Goal: Task Accomplishment & Management: Use online tool/utility

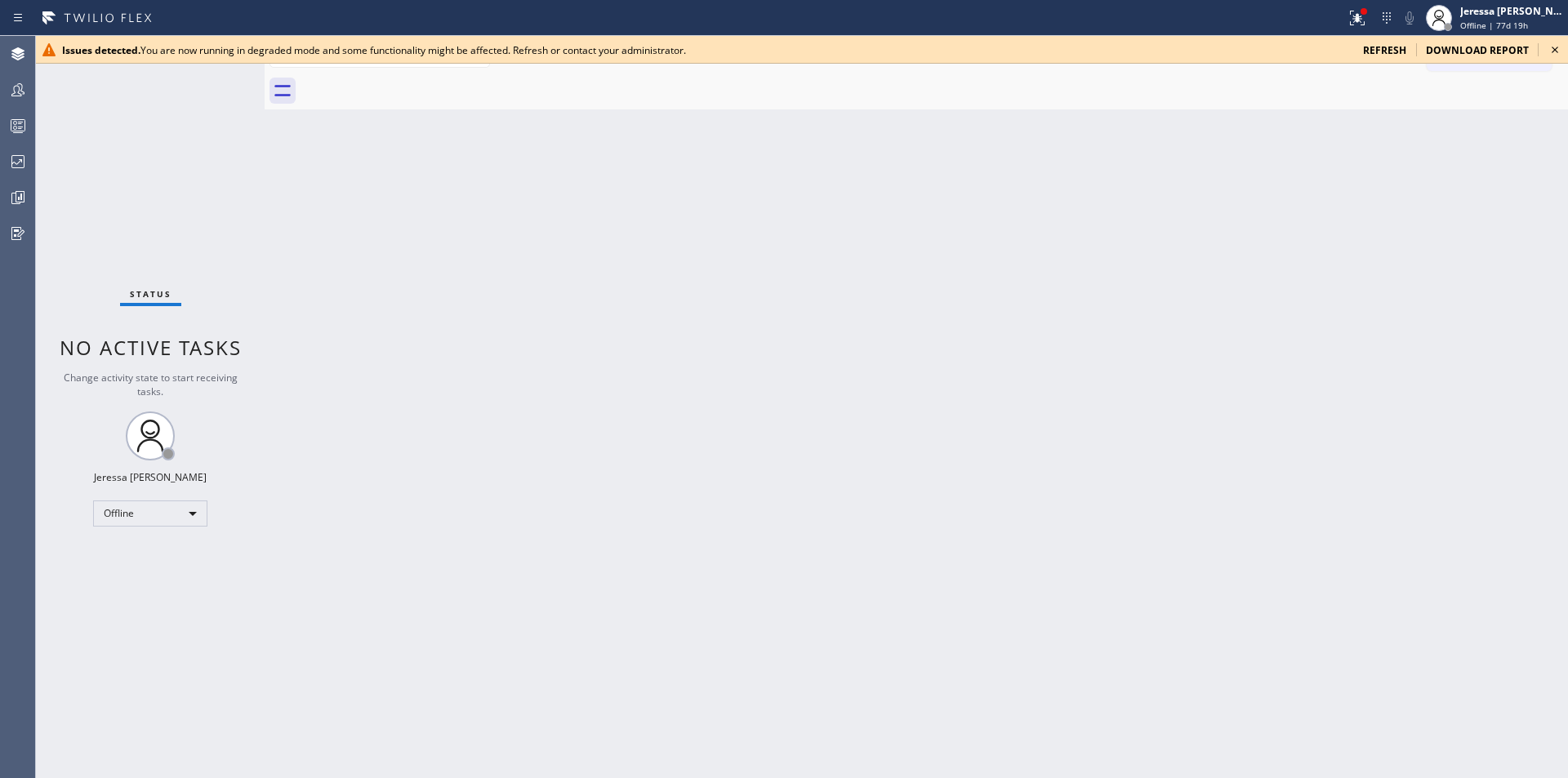
click at [13, 133] on icon at bounding box center [18, 126] width 20 height 20
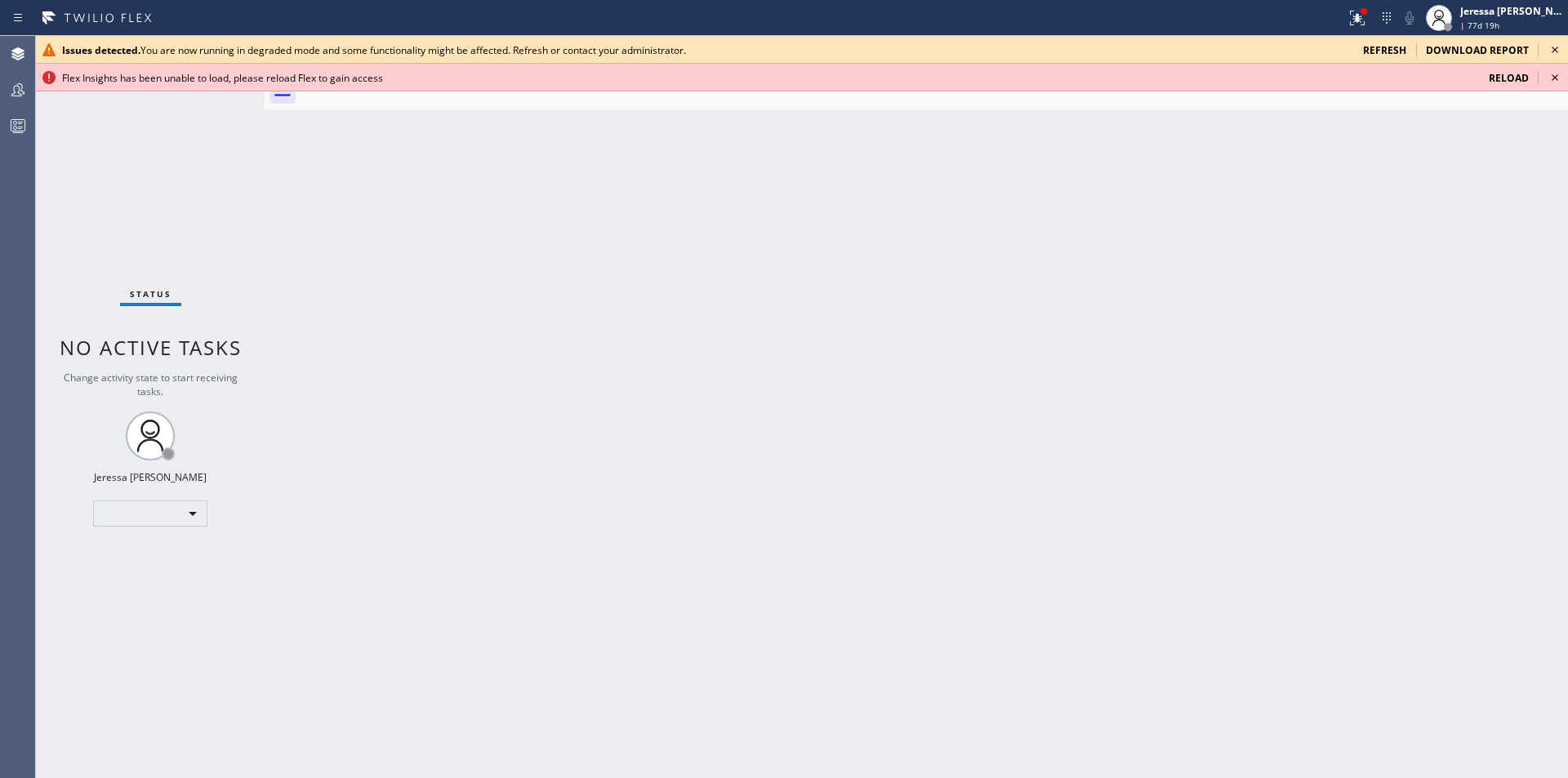
click at [1513, 77] on span "Reload" at bounding box center [1509, 78] width 40 height 14
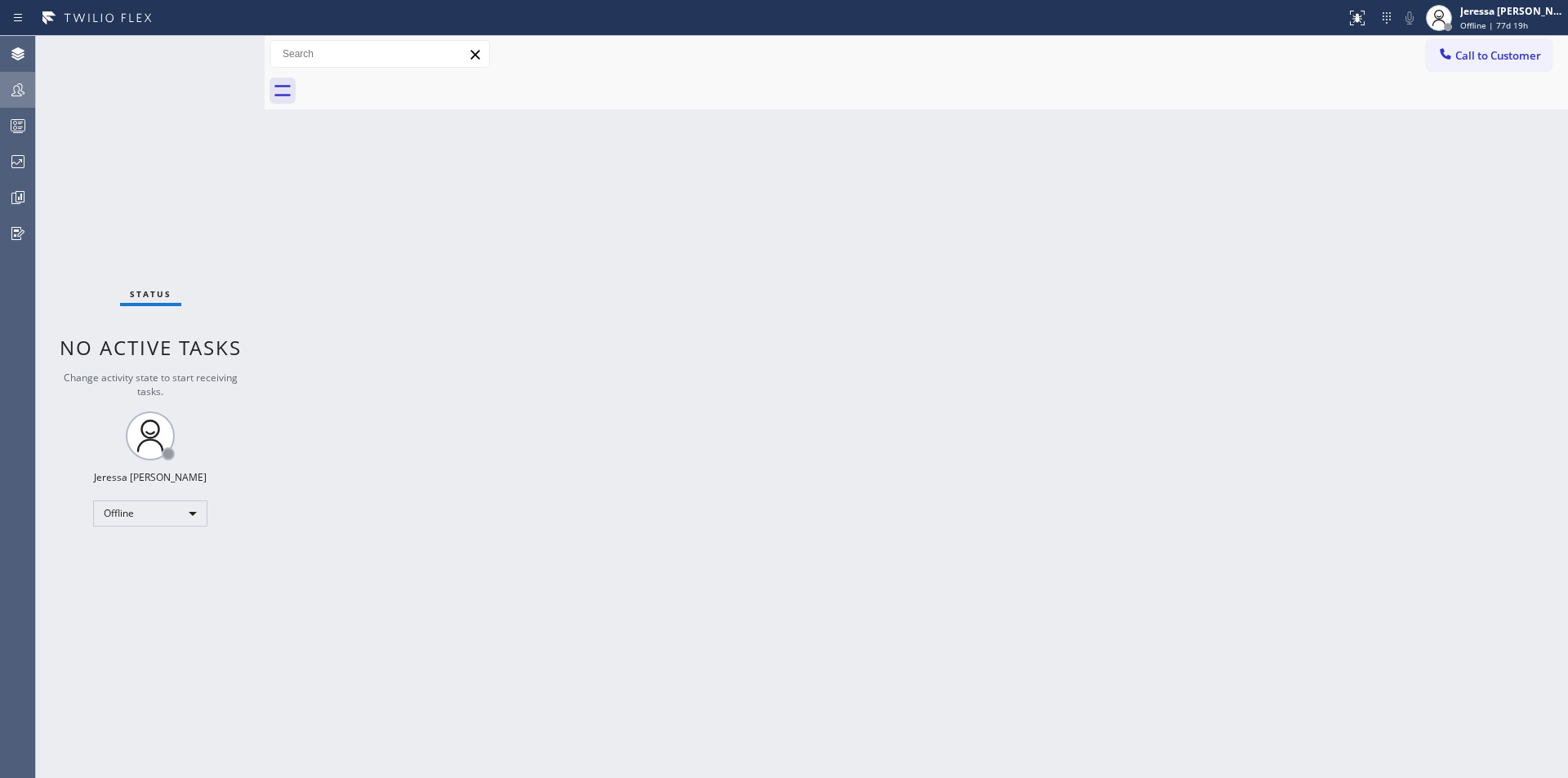
click at [20, 98] on icon at bounding box center [18, 90] width 20 height 20
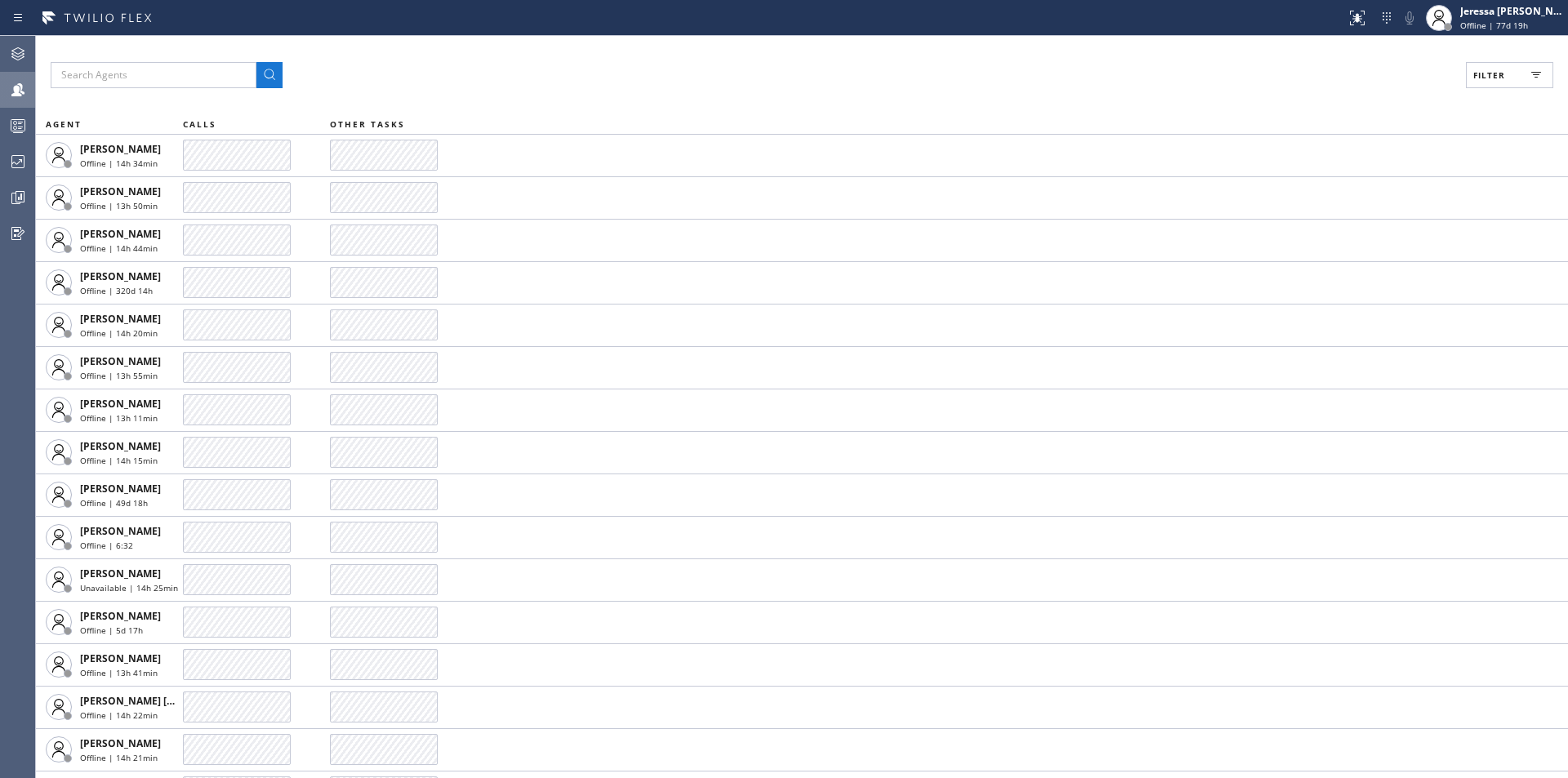
click at [1474, 71] on span "Filter" at bounding box center [1489, 75] width 32 height 11
click at [1381, 192] on label "Available" at bounding box center [1447, 193] width 215 height 14
click at [1340, 192] on input "Available" at bounding box center [1331, 193] width 20 height 20
checkbox input "true"
click at [1463, 96] on span "Apply" at bounding box center [1468, 93] width 34 height 11
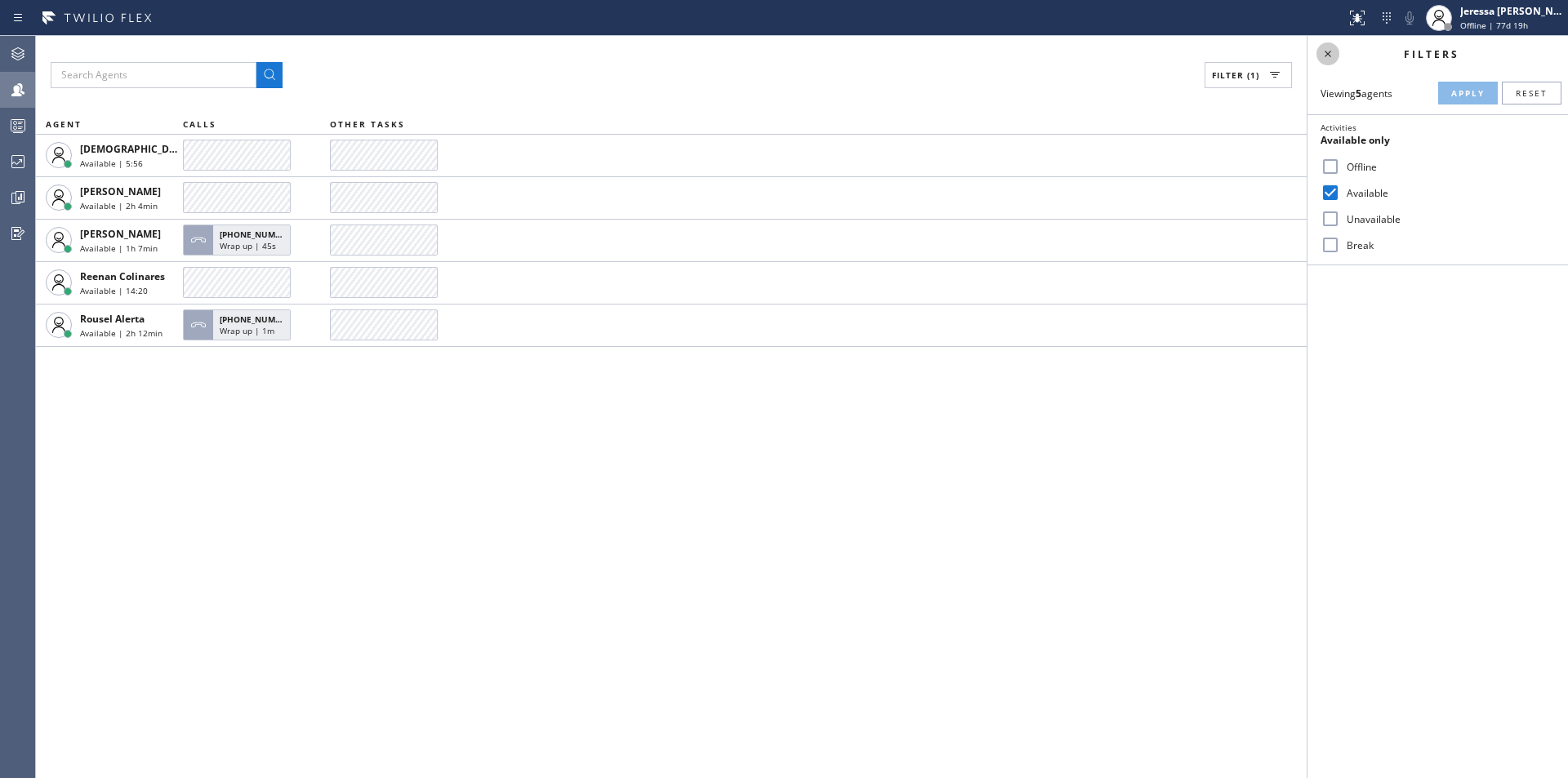
click at [1331, 57] on icon at bounding box center [1328, 54] width 20 height 20
